Goal: Task Accomplishment & Management: Manage account settings

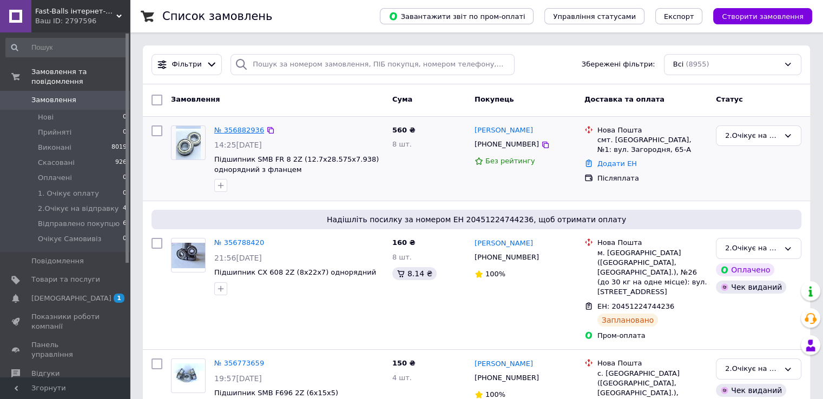
click at [230, 131] on link "№ 356882936" at bounding box center [239, 130] width 50 height 8
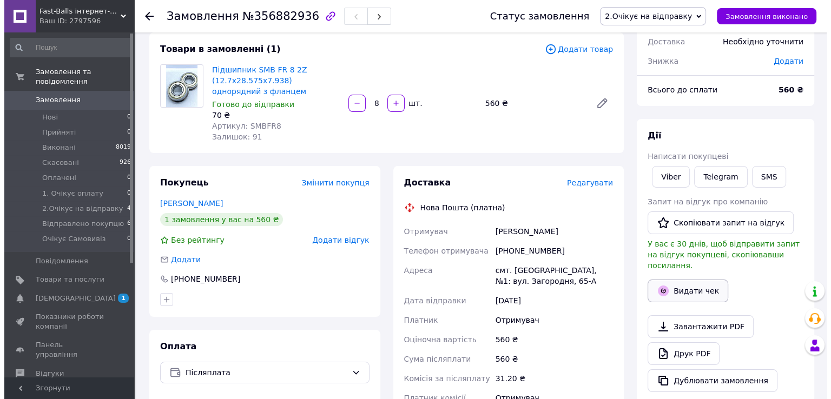
scroll to position [63, 0]
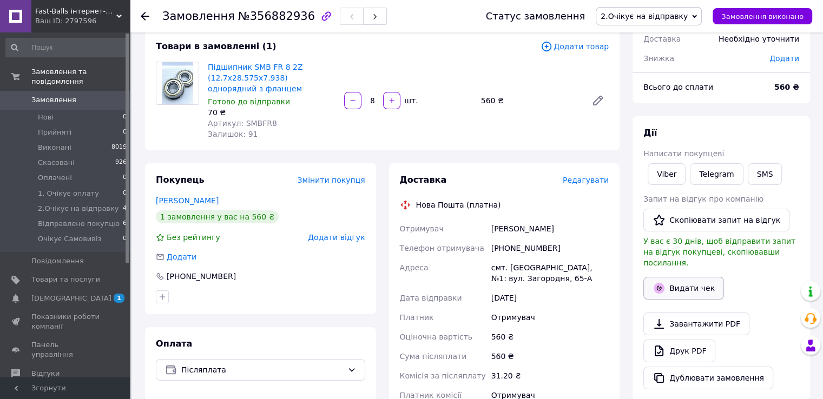
click at [682, 277] on button "Видати чек" at bounding box center [684, 288] width 81 height 23
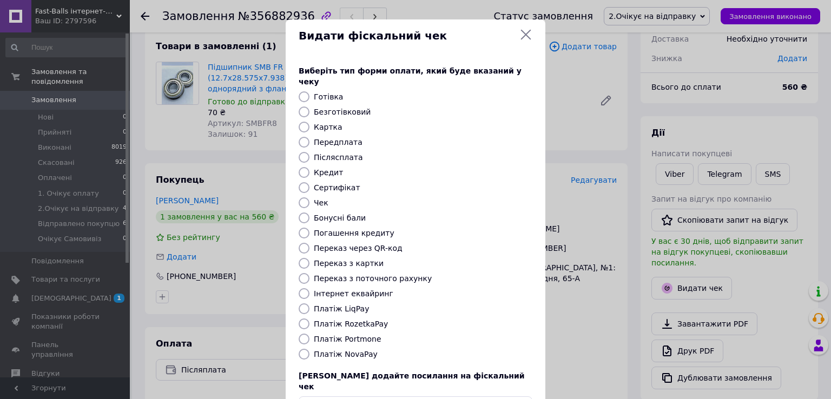
click at [363, 350] on label "Платіж NovaPay" at bounding box center [346, 354] width 64 height 9
click at [310, 349] on input "Платіж NovaPay" at bounding box center [304, 354] width 11 height 11
radio input "true"
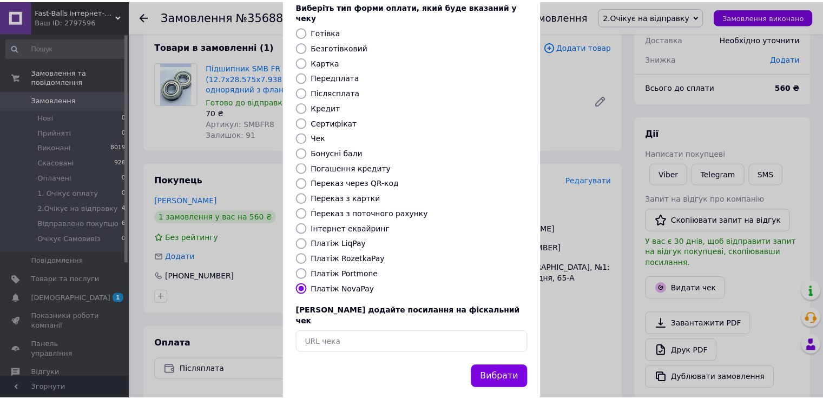
scroll to position [65, 0]
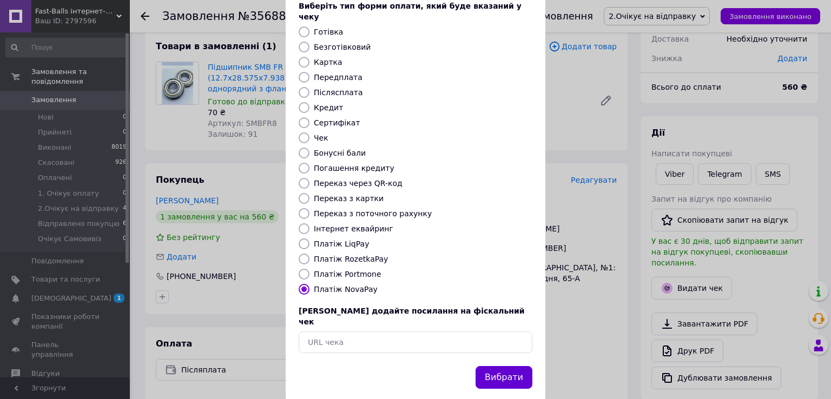
click at [516, 366] on button "Вибрати" at bounding box center [504, 377] width 57 height 23
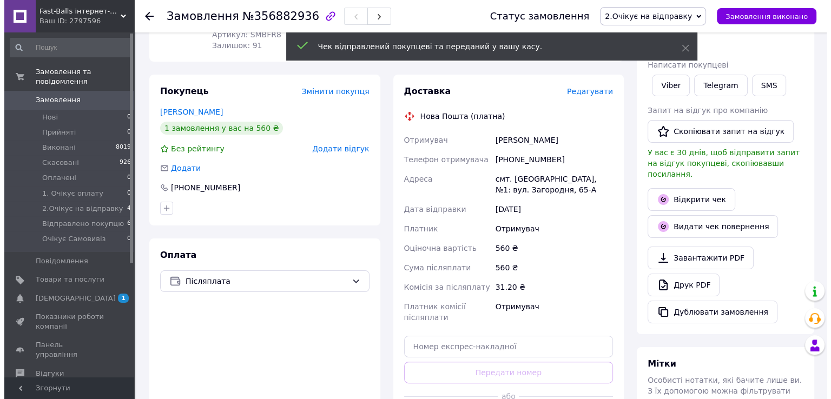
scroll to position [160, 0]
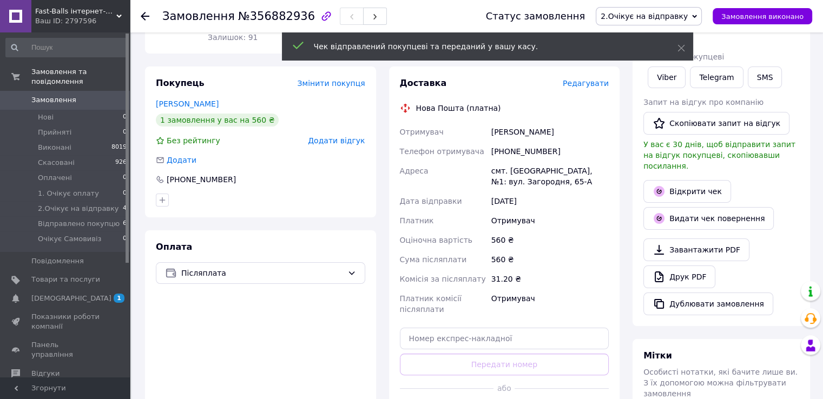
click at [579, 88] on span "Редагувати" at bounding box center [586, 83] width 46 height 9
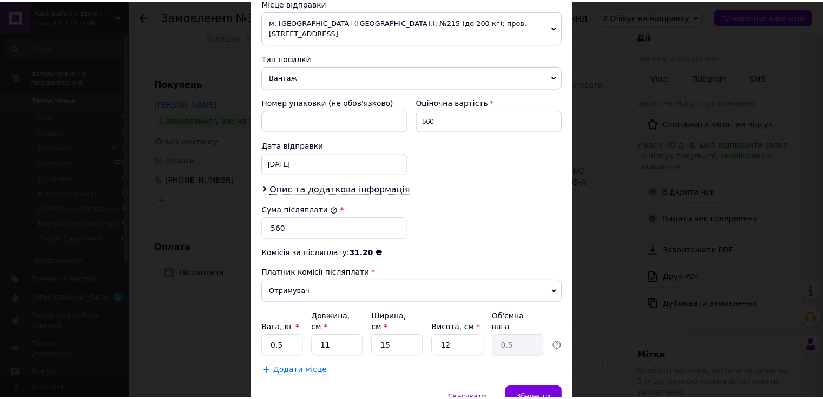
scroll to position [392, 0]
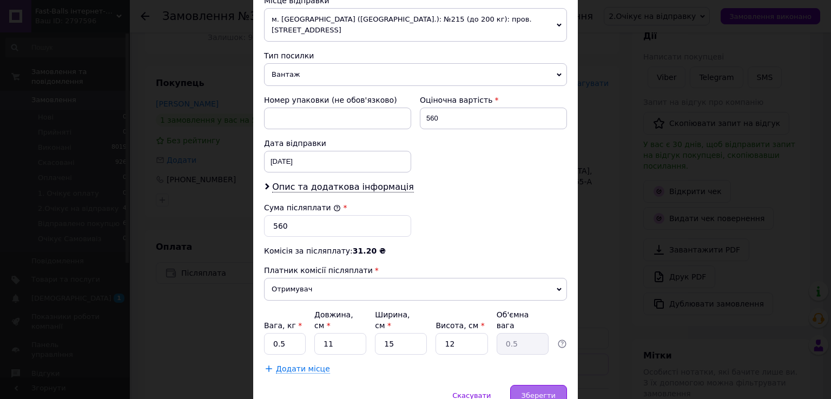
click at [536, 392] on span "Зберегти" at bounding box center [539, 396] width 34 height 8
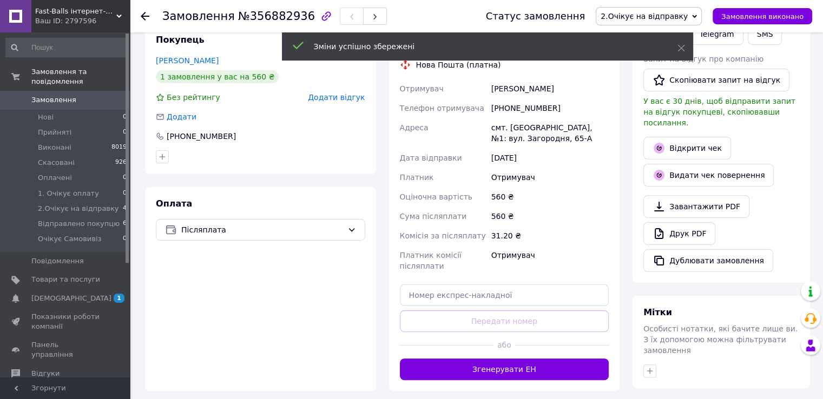
scroll to position [226, 0]
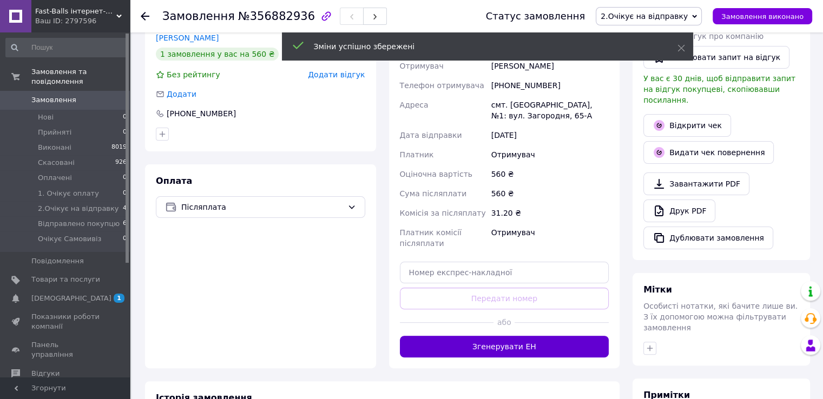
click at [544, 354] on button "Згенерувати ЕН" at bounding box center [504, 347] width 209 height 22
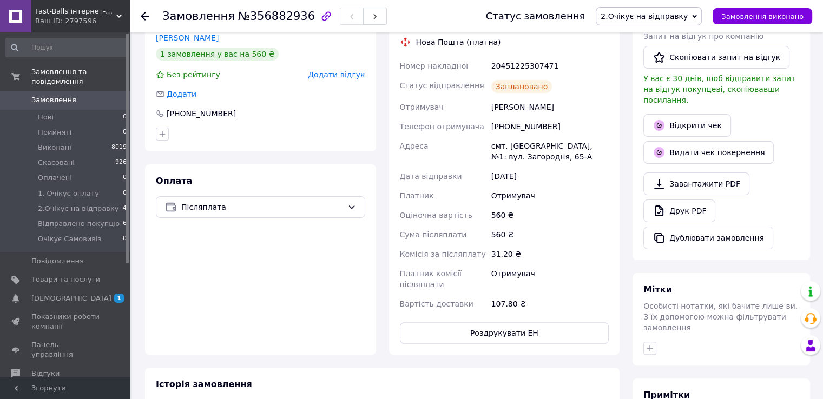
click at [140, 14] on div "Замовлення №356882936 Статус замовлення 2.Очікує на відправку Прийнято Виконано…" at bounding box center [476, 16] width 693 height 32
click at [97, 294] on span "[DEMOGRAPHIC_DATA]" at bounding box center [65, 299] width 69 height 10
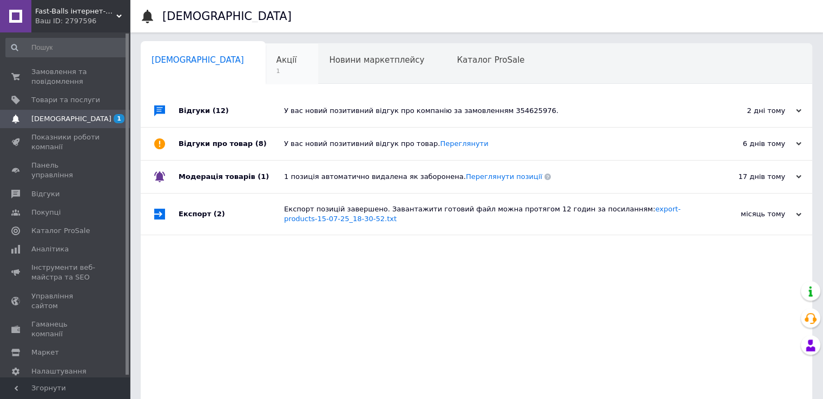
click at [266, 64] on div "Акції 1" at bounding box center [292, 64] width 53 height 41
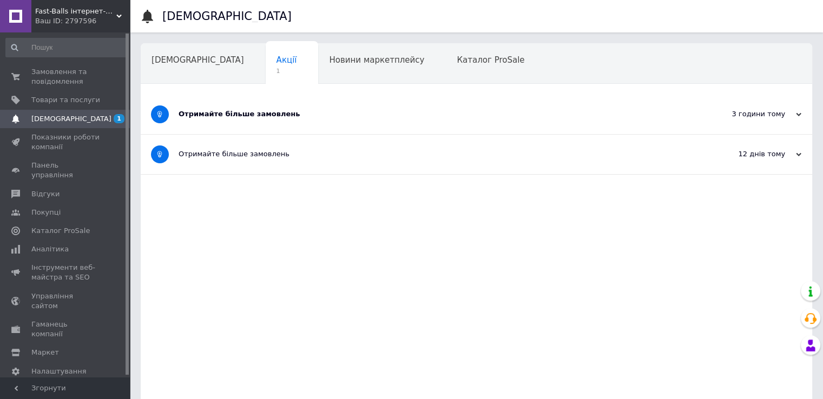
click at [287, 122] on div "Отримайте більше замовлень" at bounding box center [436, 115] width 515 height 40
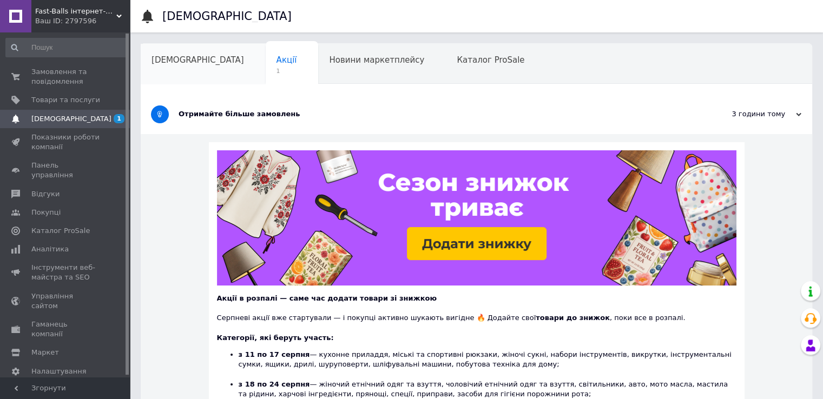
click at [199, 65] on div "[DEMOGRAPHIC_DATA]" at bounding box center [203, 64] width 125 height 41
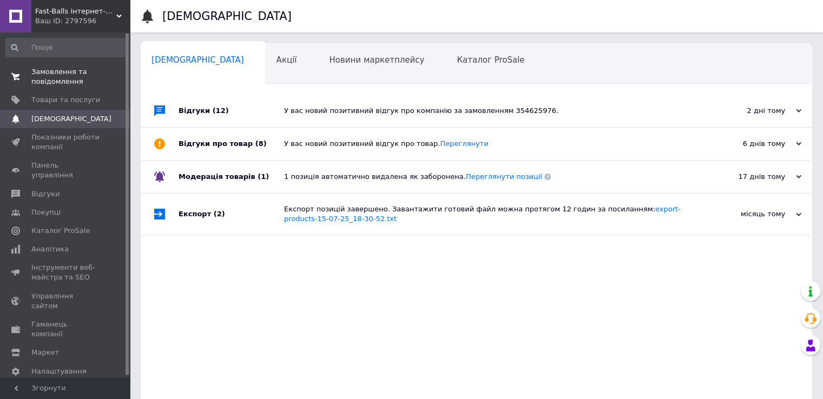
click at [73, 75] on span "Замовлення та повідомлення" at bounding box center [65, 76] width 69 height 19
